Goal: Transaction & Acquisition: Purchase product/service

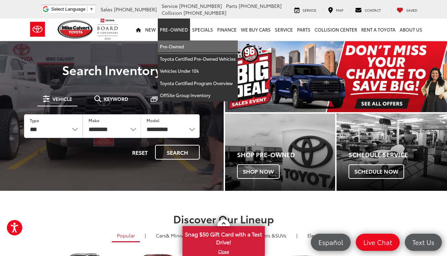
click at [174, 46] on link "Pre-Owned" at bounding box center [198, 46] width 80 height 12
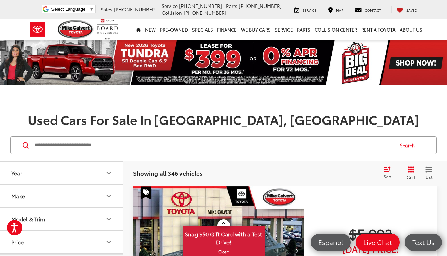
click at [108, 174] on icon "Year" at bounding box center [109, 173] width 8 height 8
click at [47, 189] on input "****" at bounding box center [34, 190] width 44 height 13
type input "*"
type input "****"
click at [88, 191] on input "****" at bounding box center [90, 190] width 44 height 13
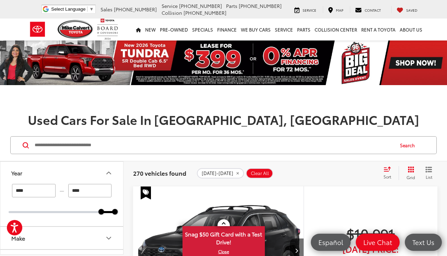
type input "****"
click at [93, 121] on h1 "Used Cars For Sale In Houston, TX" at bounding box center [223, 120] width 447 height 14
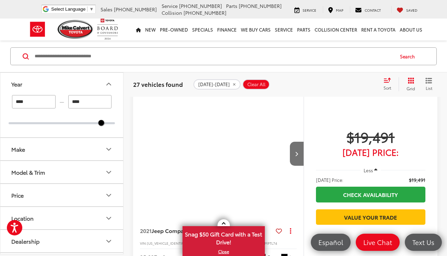
scroll to position [100, 0]
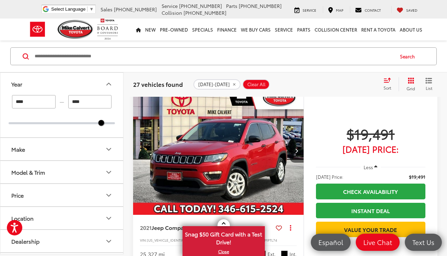
click at [81, 171] on button "Model & Trim" at bounding box center [62, 172] width 124 height 22
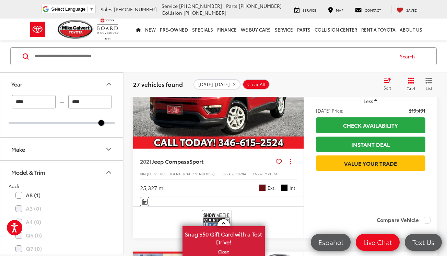
scroll to position [166, 0]
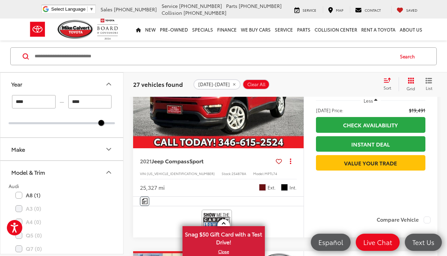
click at [80, 152] on button "Make" at bounding box center [62, 149] width 124 height 22
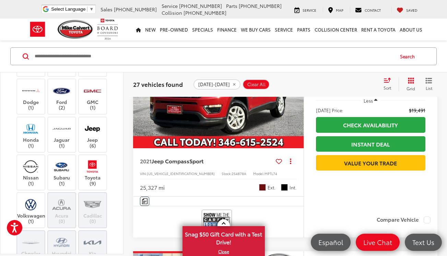
scroll to position [102, 0]
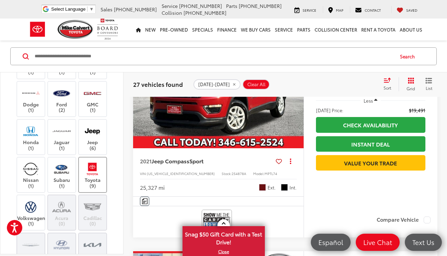
click at [95, 177] on img at bounding box center [92, 169] width 19 height 16
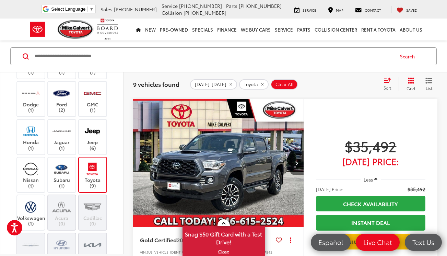
scroll to position [1936, 0]
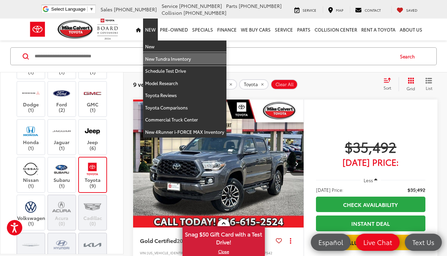
click at [159, 61] on link "New Tundra Inventory" at bounding box center [184, 59] width 83 height 12
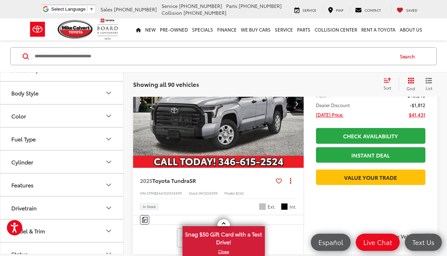
scroll to position [144, 0]
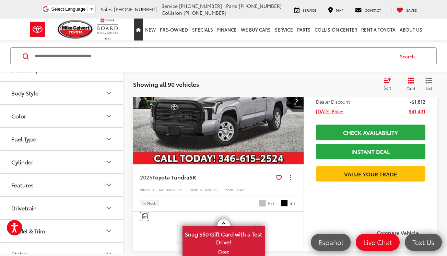
click at [141, 31] on icon "Home" at bounding box center [138, 30] width 5 height 4
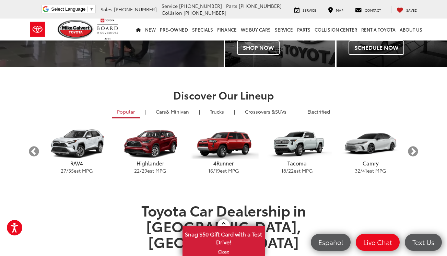
scroll to position [124, 0]
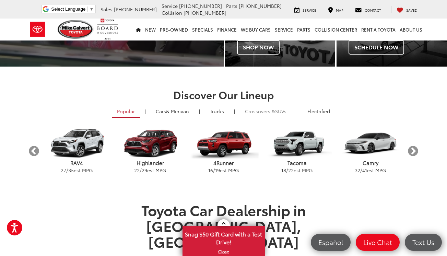
click at [254, 114] on span "Crossovers &" at bounding box center [260, 111] width 30 height 7
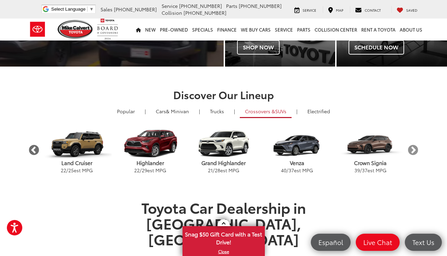
click at [35, 151] on button "Previous" at bounding box center [34, 150] width 12 height 12
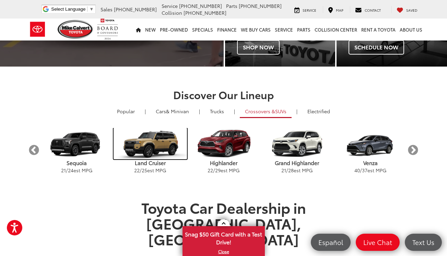
click at [140, 144] on img "carousel" at bounding box center [150, 143] width 73 height 31
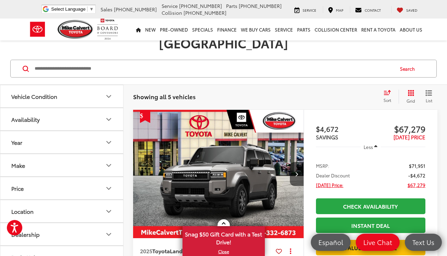
click at [112, 138] on icon "Year" at bounding box center [109, 142] width 8 height 8
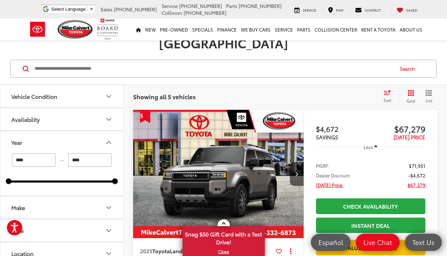
click at [112, 138] on icon "Year" at bounding box center [109, 142] width 8 height 8
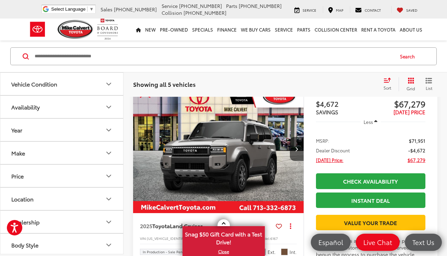
scroll to position [88, 0]
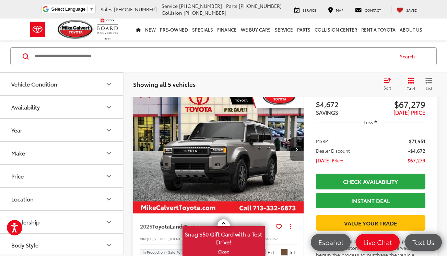
click at [298, 140] on button "Next image" at bounding box center [297, 149] width 14 height 24
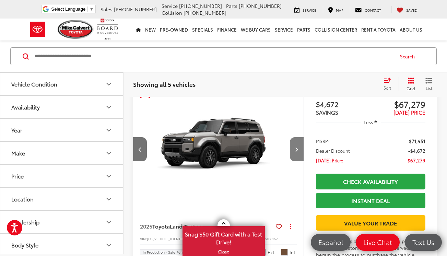
click at [298, 140] on button "Next image" at bounding box center [297, 149] width 14 height 24
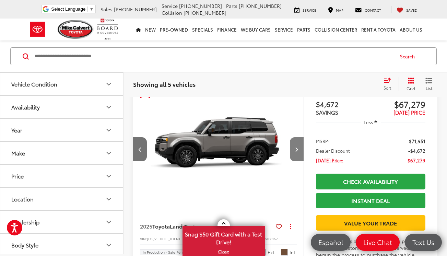
click at [298, 140] on button "Next image" at bounding box center [297, 149] width 14 height 24
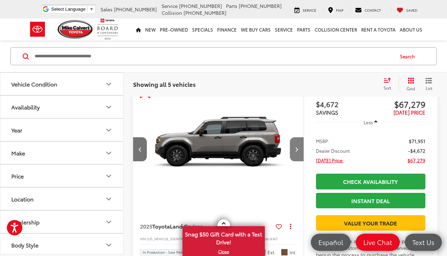
click at [298, 140] on button "Next image" at bounding box center [297, 149] width 14 height 24
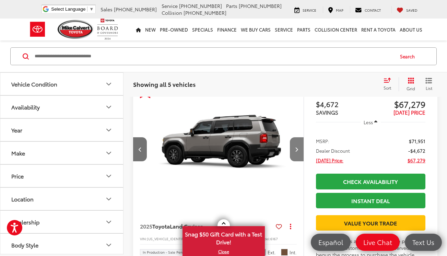
click at [298, 140] on button "Next image" at bounding box center [297, 149] width 14 height 24
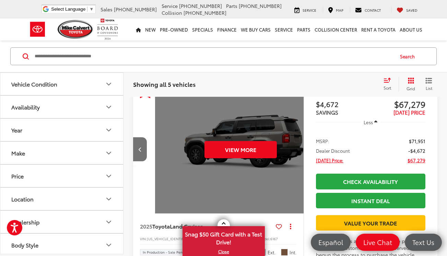
scroll to position [0, 858]
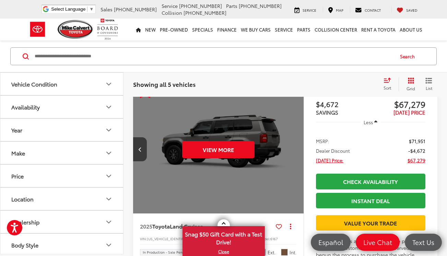
click at [298, 140] on div "View More" at bounding box center [219, 149] width 172 height 129
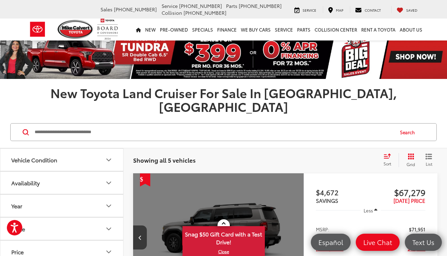
scroll to position [0, 0]
